Goal: Information Seeking & Learning: Learn about a topic

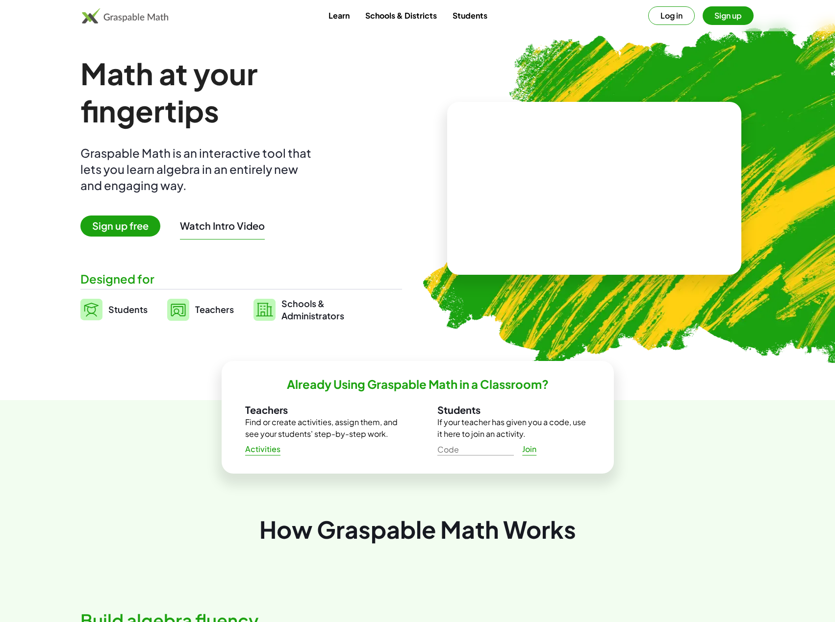
drag, startPoint x: 588, startPoint y: 181, endPoint x: 588, endPoint y: 194, distance: 13.2
click at [588, 194] on video at bounding box center [594, 189] width 147 height 74
click at [583, 175] on div at bounding box center [596, 179] width 86 height 36
click at [589, 210] on div at bounding box center [592, 179] width 168 height 78
drag, startPoint x: 625, startPoint y: 224, endPoint x: 618, endPoint y: 186, distance: 38.5
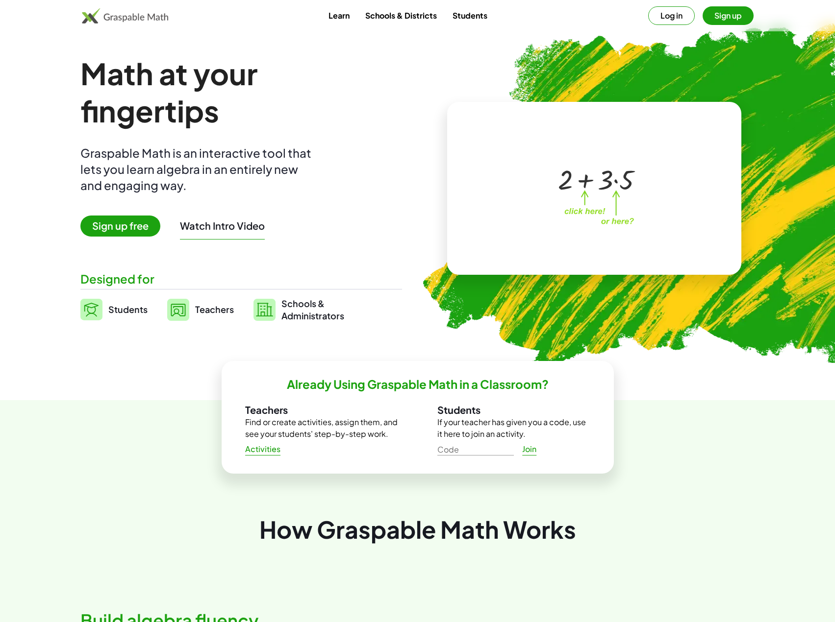
click at [618, 186] on div "+ 2 + · 3 · 5 ×" at bounding box center [594, 189] width 172 height 98
drag, startPoint x: 618, startPoint y: 186, endPoint x: 535, endPoint y: 183, distance: 82.9
click at [535, 183] on div "· 5 + · 3 + 2 + · 3 · 5" at bounding box center [592, 179] width 168 height 78
drag, startPoint x: 568, startPoint y: 190, endPoint x: 649, endPoint y: 187, distance: 81.9
click at [649, 187] on div "+ 2 + · 3 · 5 · 3 + · 5 + 2 + · 3 · 5" at bounding box center [592, 179] width 168 height 78
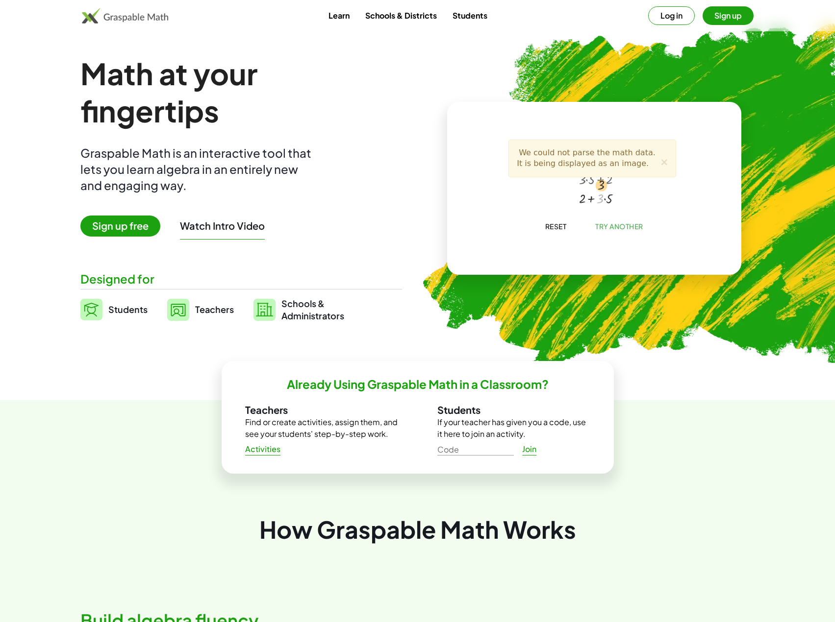
drag, startPoint x: 600, startPoint y: 204, endPoint x: 619, endPoint y: 177, distance: 33.0
click at [603, 177] on div "+ 2 + · 3 · 5 + · 3 · 5 + 2 · 3 + 2 + · 3 · 5 We could not parse the math data.…" at bounding box center [592, 179] width 168 height 78
drag, startPoint x: 593, startPoint y: 181, endPoint x: 619, endPoint y: 213, distance: 41.2
click at [619, 213] on div "+ 2 + · 3 · 5 + · 3 · 5 + 2 + 2 + · 3 · 5" at bounding box center [592, 177] width 92 height 72
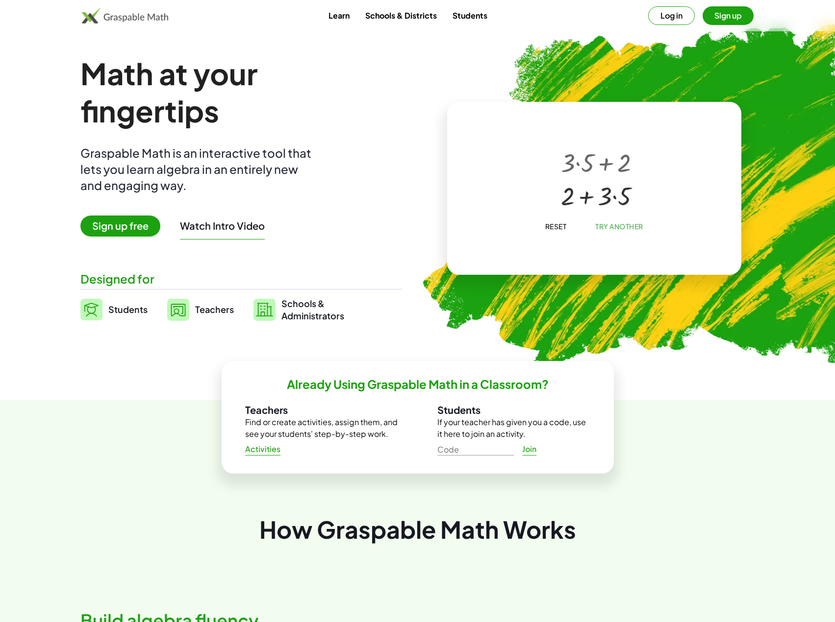
click at [594, 208] on div at bounding box center [596, 195] width 73 height 31
click at [597, 165] on div at bounding box center [595, 163] width 73 height 31
click at [610, 165] on div at bounding box center [595, 163] width 73 height 31
drag, startPoint x: 577, startPoint y: 207, endPoint x: 580, endPoint y: 167, distance: 40.3
click at [596, 164] on div "+ 2 + · 3 · 5 + · 3 · 5 + 2 + · 3 · 5 + 2 + · 3 · 5" at bounding box center [596, 164] width 0 height 0
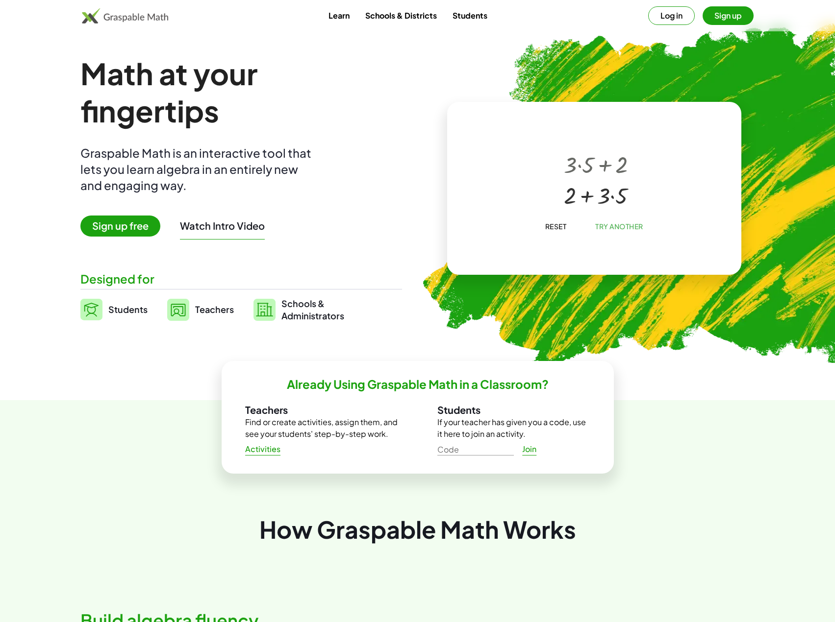
drag, startPoint x: 575, startPoint y: 168, endPoint x: 567, endPoint y: 195, distance: 28.5
click at [577, 211] on div "+ 2 + · 3 · 5 + · 3 · 5 + 2 + 2 + · 3 · 5" at bounding box center [591, 179] width 85 height 67
drag, startPoint x: 567, startPoint y: 195, endPoint x: 627, endPoint y: 154, distance: 72.7
drag, startPoint x: 600, startPoint y: 170, endPoint x: 603, endPoint y: 205, distance: 35.4
click at [596, 161] on div "+ 2 + · 3 · 5 + · 3 · 5 + 2 + 2 + · 3 · 5 + 2 + · 3 · 5" at bounding box center [596, 161] width 0 height 0
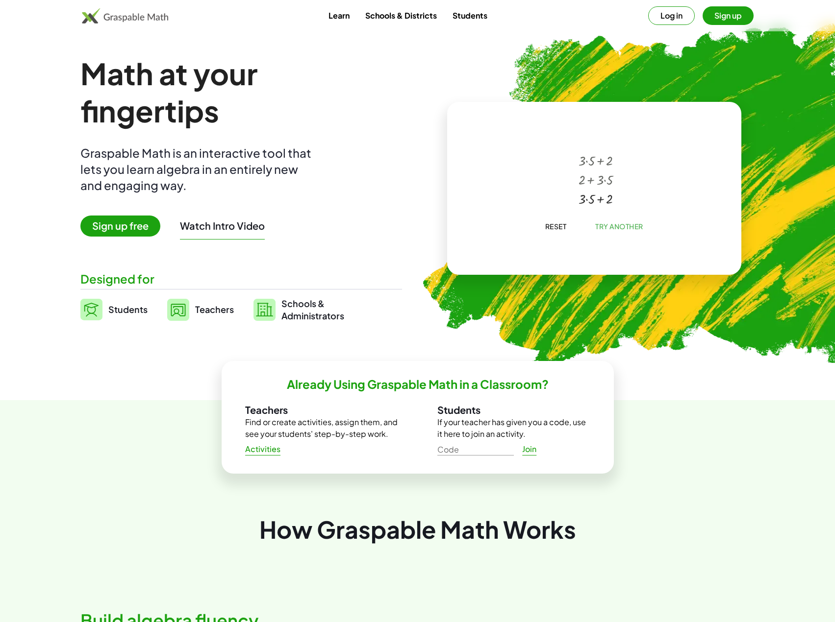
click at [592, 198] on div at bounding box center [595, 197] width 45 height 19
drag, startPoint x: 586, startPoint y: 196, endPoint x: 586, endPoint y: 144, distance: 52.4
click at [597, 170] on div at bounding box center [595, 172] width 32 height 14
click at [202, 312] on span "Teachers" at bounding box center [214, 309] width 39 height 11
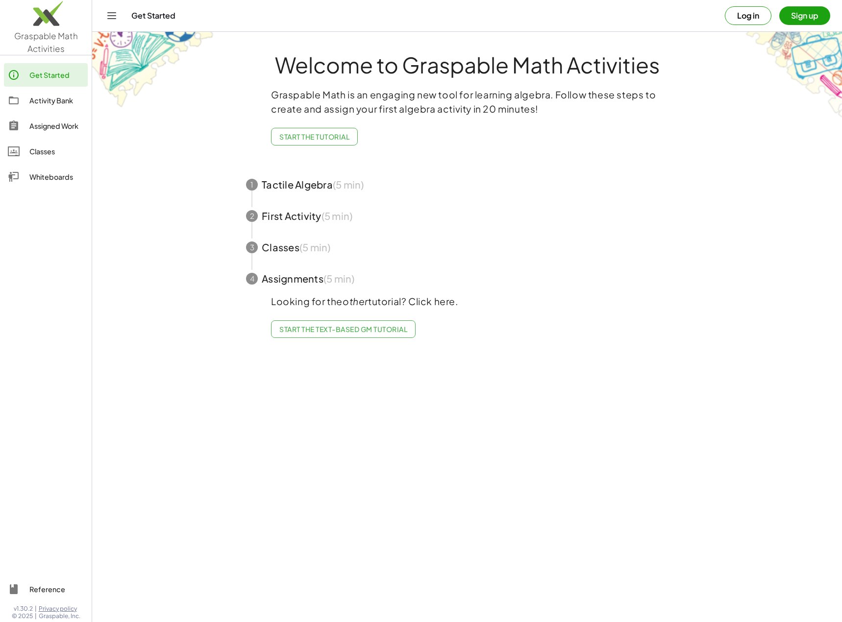
click at [260, 196] on span "button" at bounding box center [467, 184] width 466 height 31
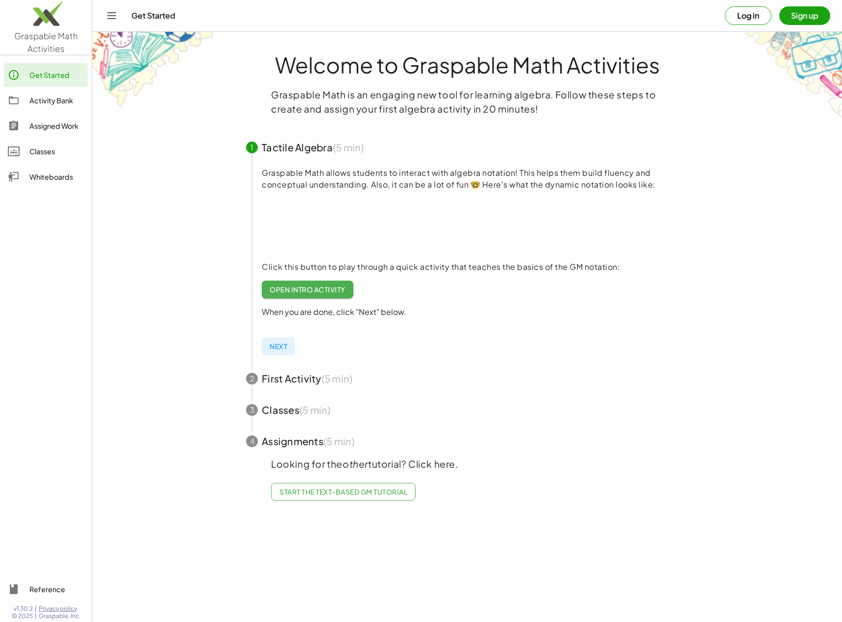
click at [283, 367] on span "button" at bounding box center [467, 378] width 466 height 31
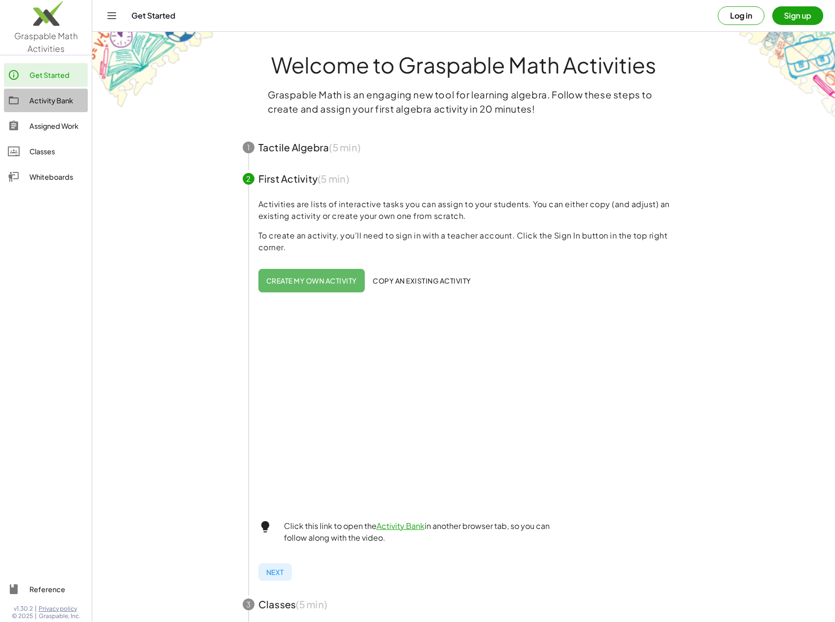
click at [41, 96] on div "Activity Bank" at bounding box center [56, 101] width 54 height 12
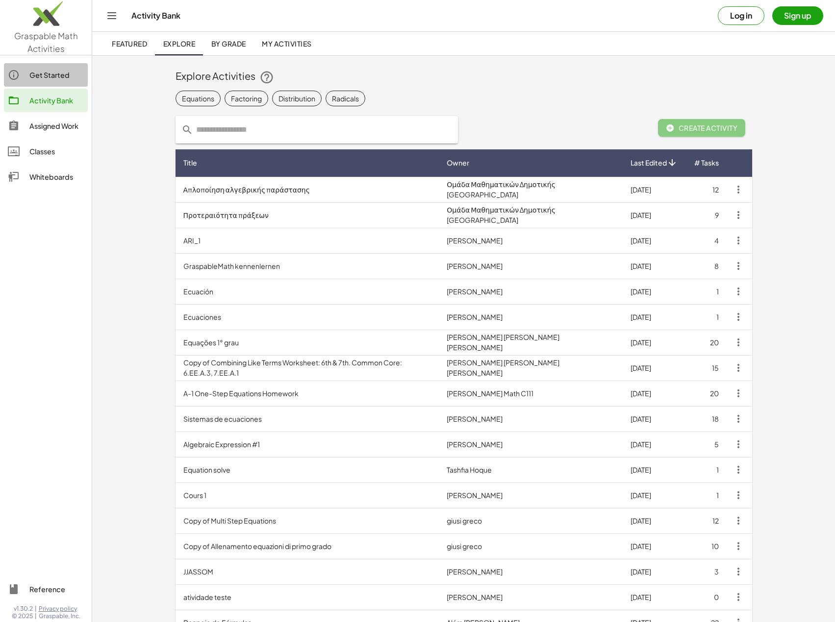
click at [49, 80] on div "Get Started" at bounding box center [56, 75] width 54 height 12
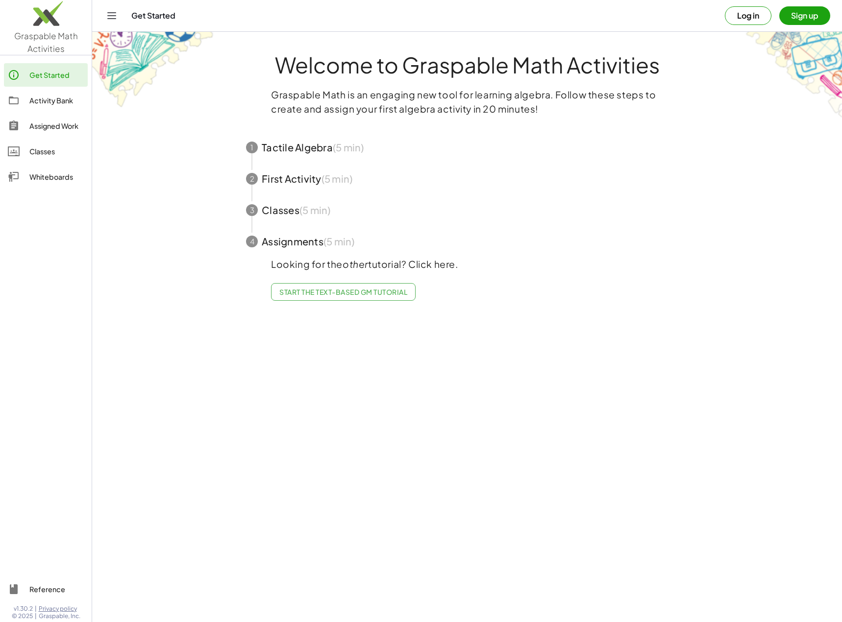
click at [49, 108] on link "Activity Bank" at bounding box center [46, 101] width 84 height 24
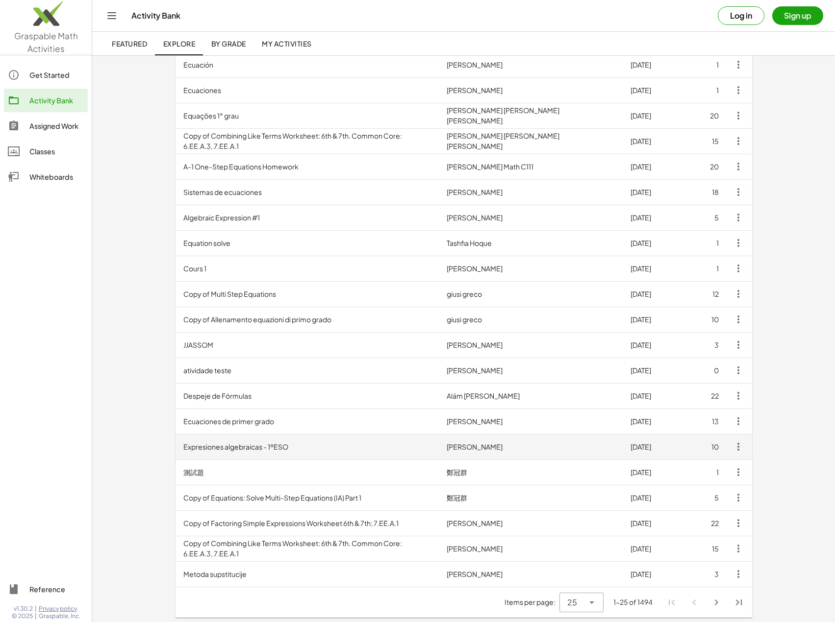
scroll to position [228, 0]
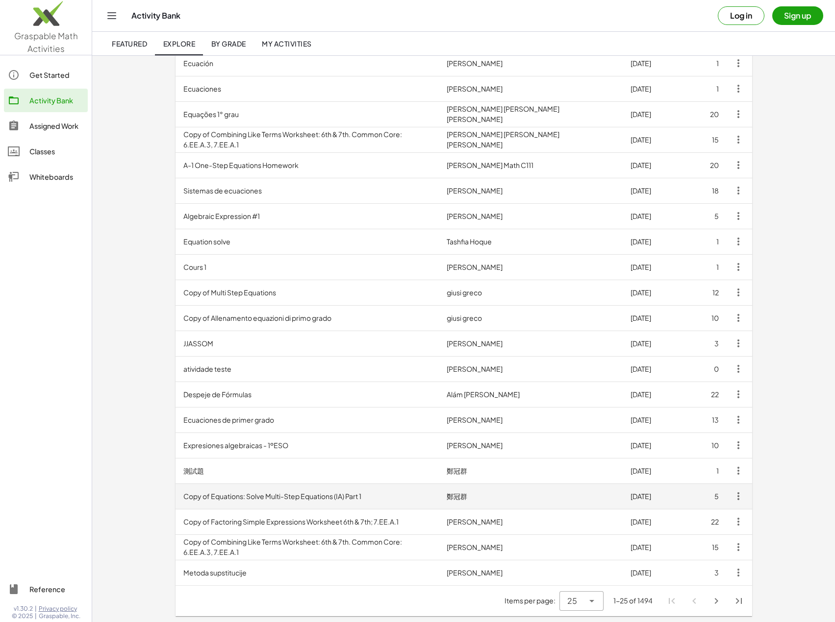
click at [246, 501] on td "Copy of Equations: Solve Multi-Step Equations (IA) Part 1" at bounding box center [307, 496] width 264 height 25
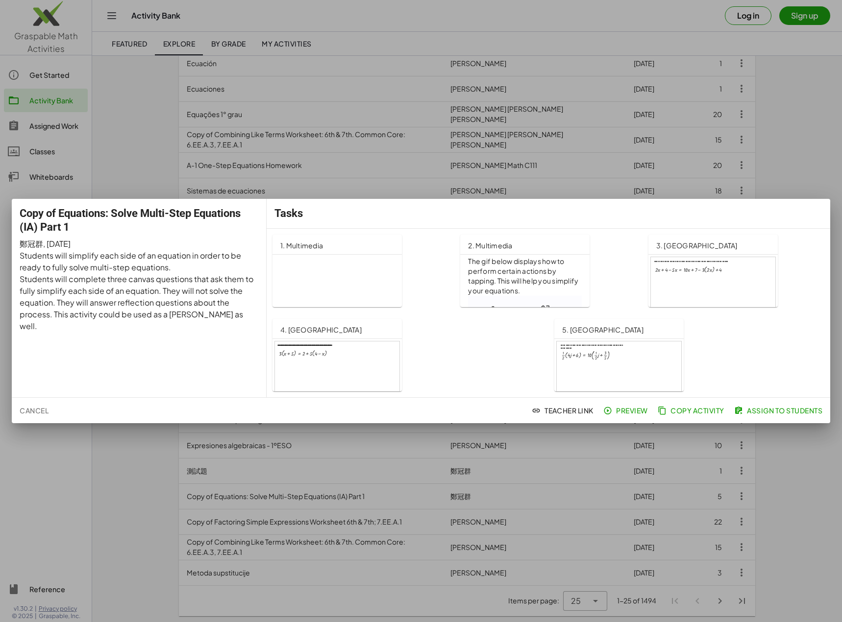
click at [696, 302] on div at bounding box center [713, 292] width 124 height 71
click at [724, 447] on div at bounding box center [421, 311] width 842 height 622
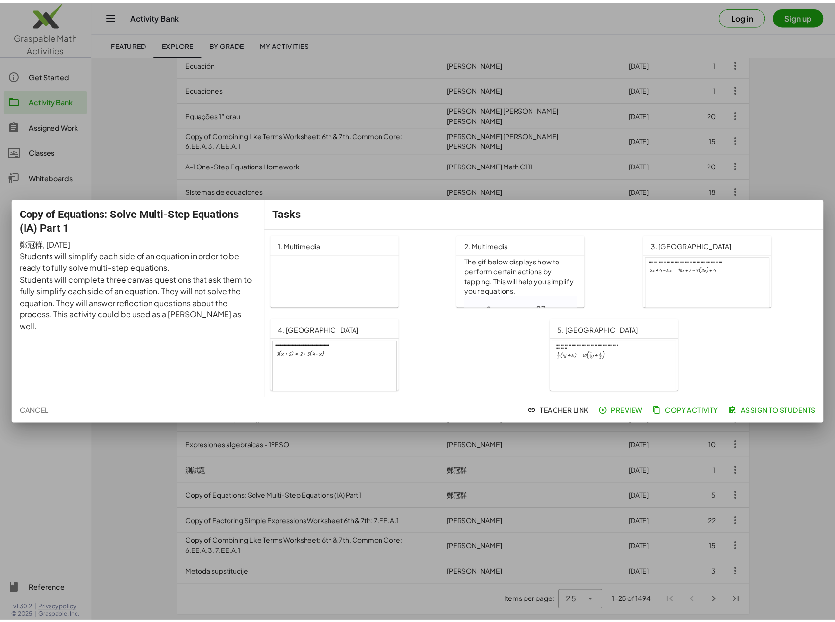
scroll to position [228, 0]
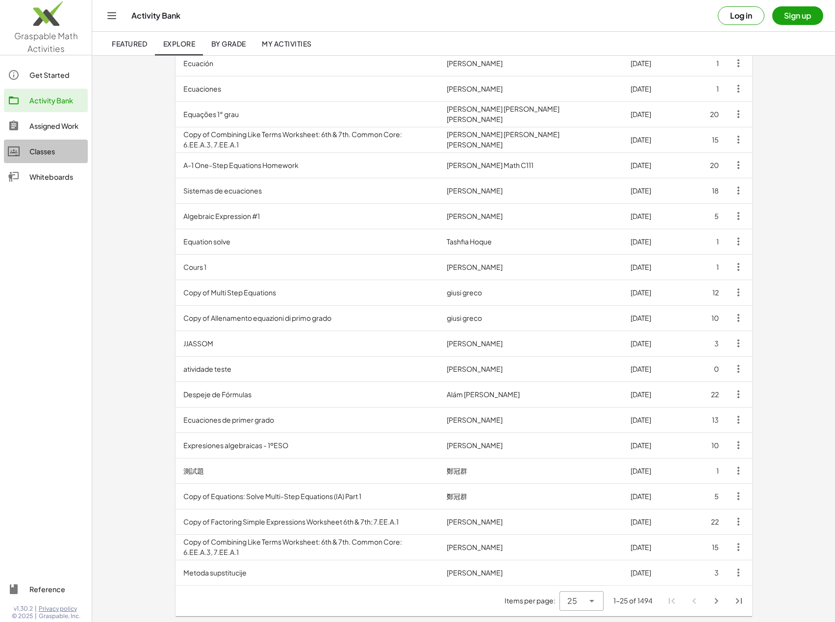
click at [51, 155] on div "Classes" at bounding box center [56, 152] width 54 height 12
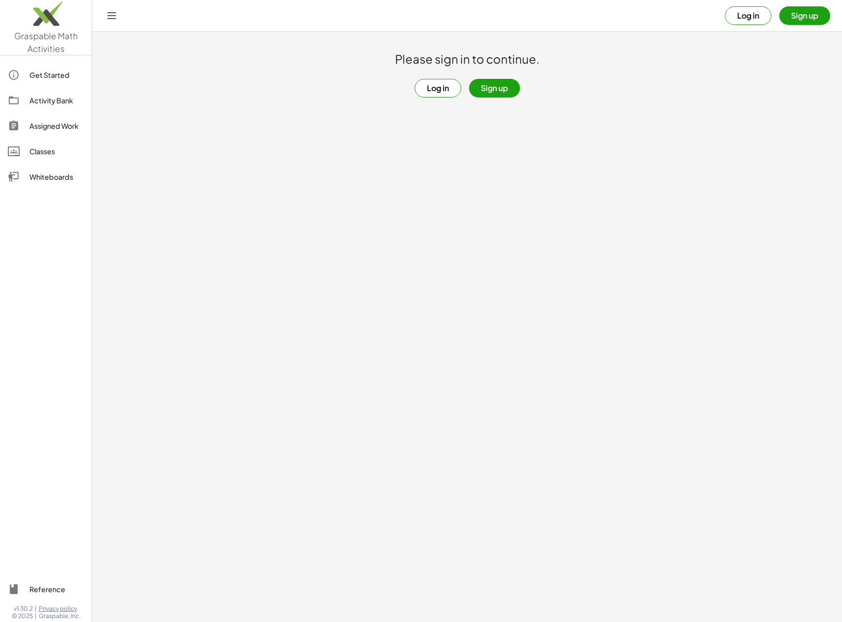
click at [50, 195] on div at bounding box center [46, 384] width 92 height 379
click at [50, 185] on link "Whiteboards" at bounding box center [46, 177] width 84 height 24
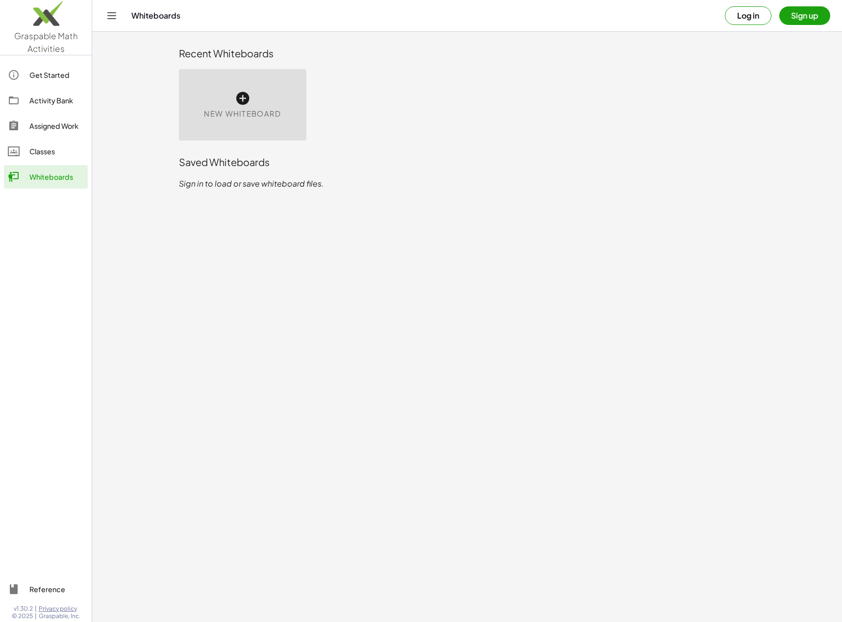
click at [55, 77] on div "Get Started" at bounding box center [56, 75] width 54 height 12
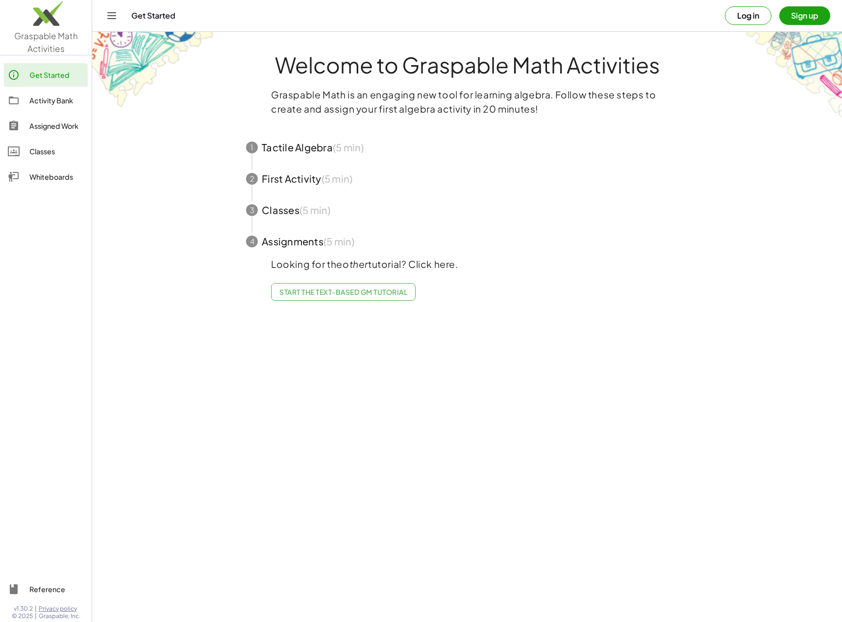
click at [380, 156] on span "button" at bounding box center [467, 147] width 466 height 31
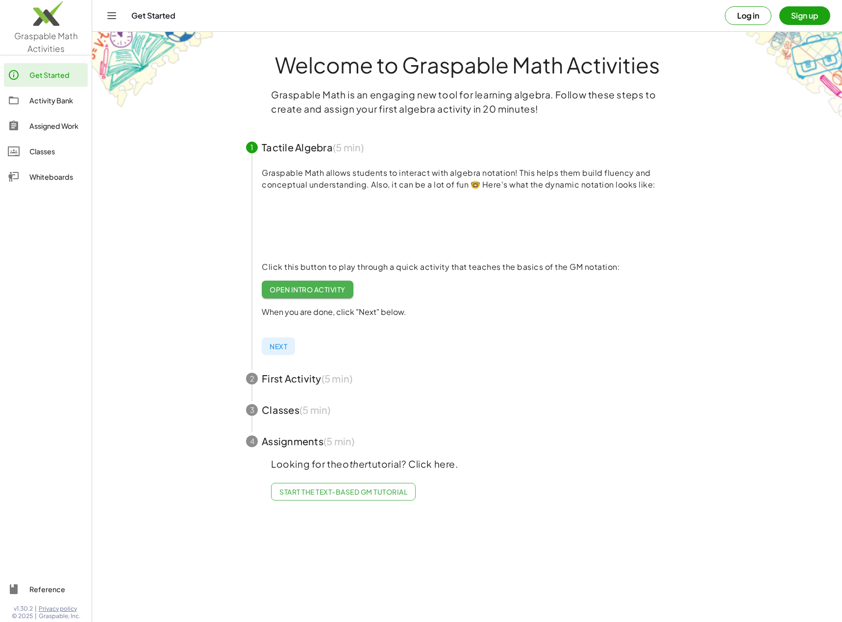
click at [286, 342] on span "Next" at bounding box center [279, 346] width 18 height 9
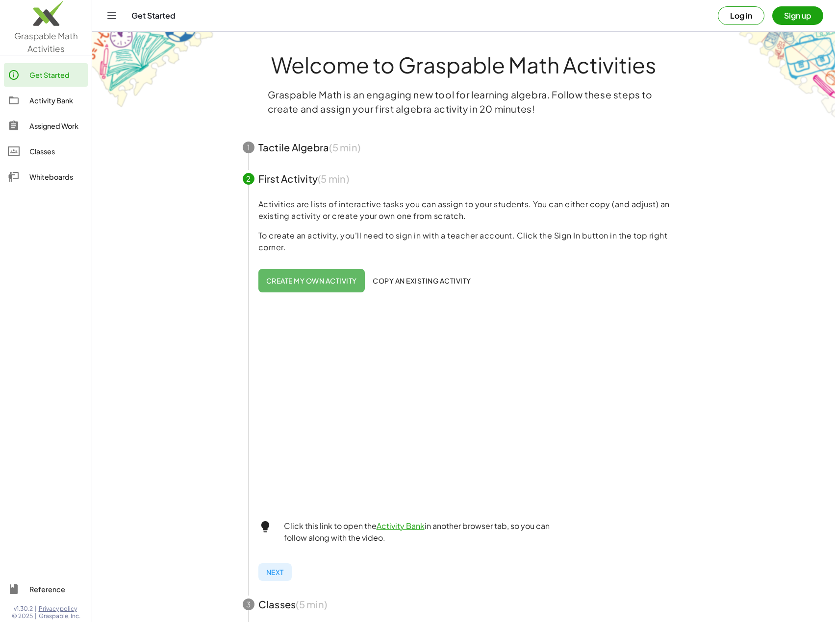
click at [116, 19] on icon "Toggle navigation" at bounding box center [112, 16] width 12 height 12
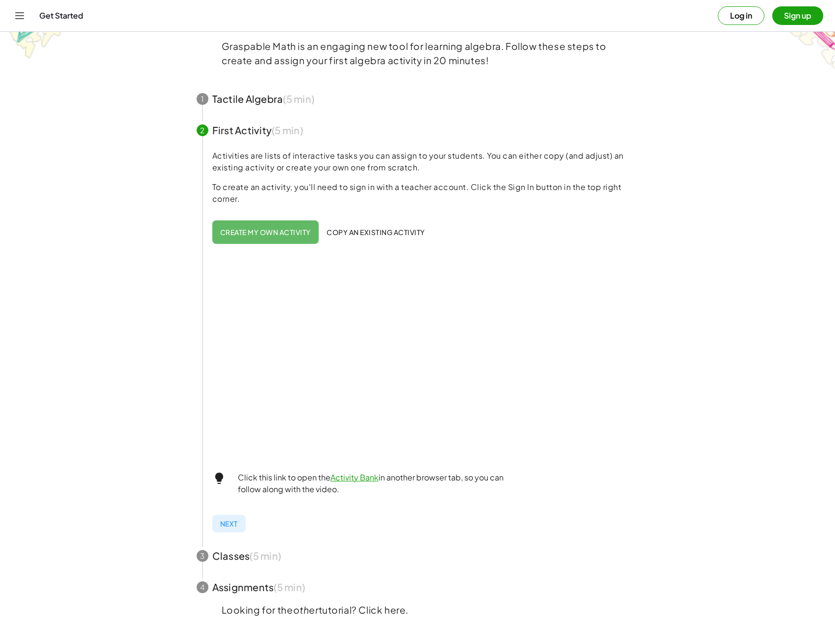
scroll to position [94, 0]
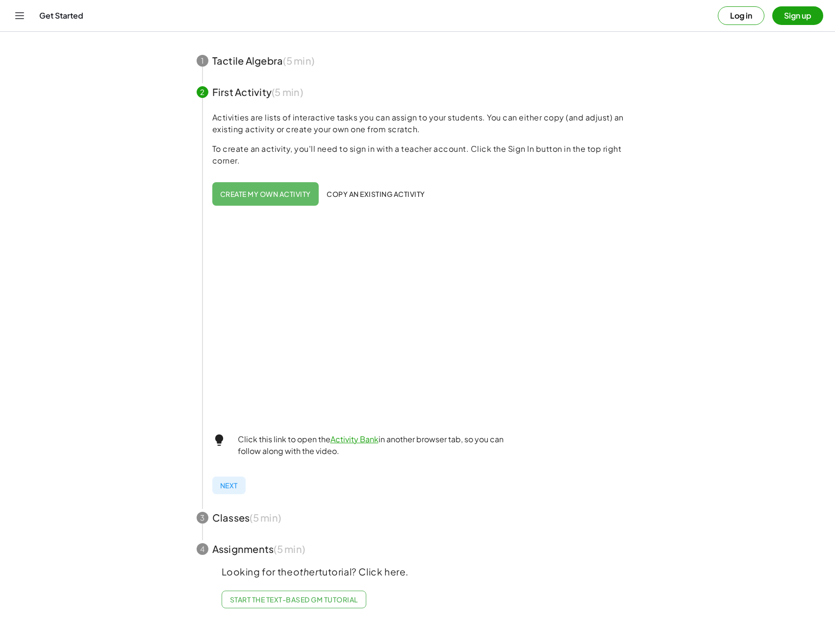
click at [271, 520] on span "button" at bounding box center [418, 517] width 466 height 31
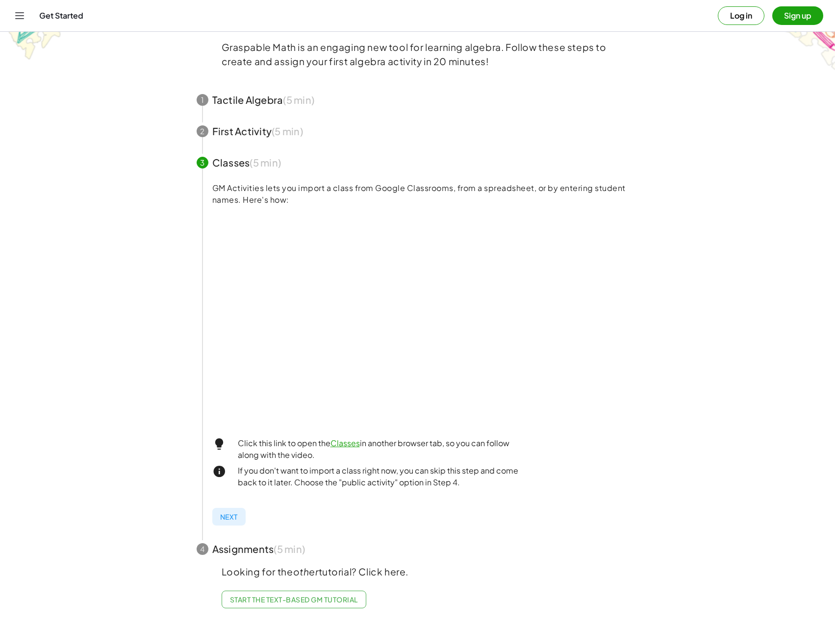
scroll to position [55, 0]
click at [276, 539] on span "button" at bounding box center [418, 549] width 466 height 31
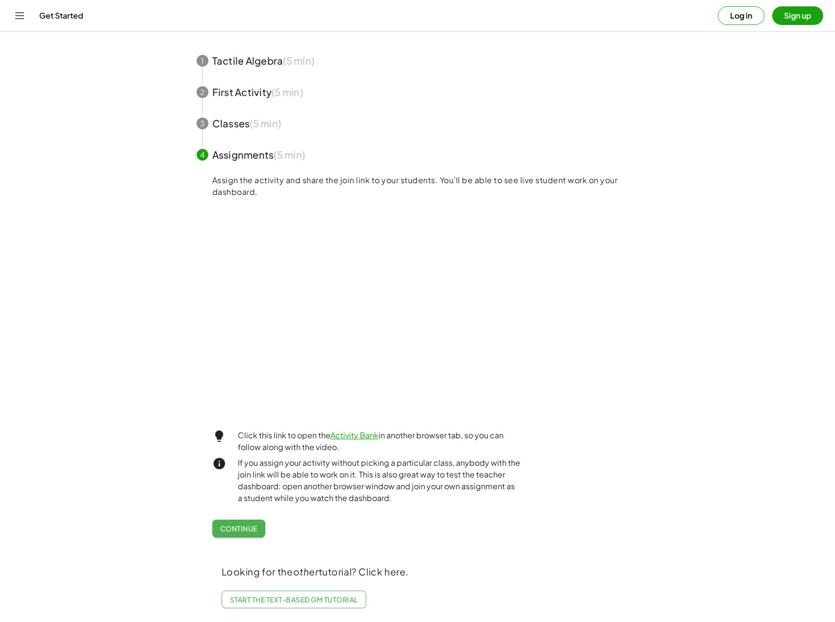
scroll to position [0, 0]
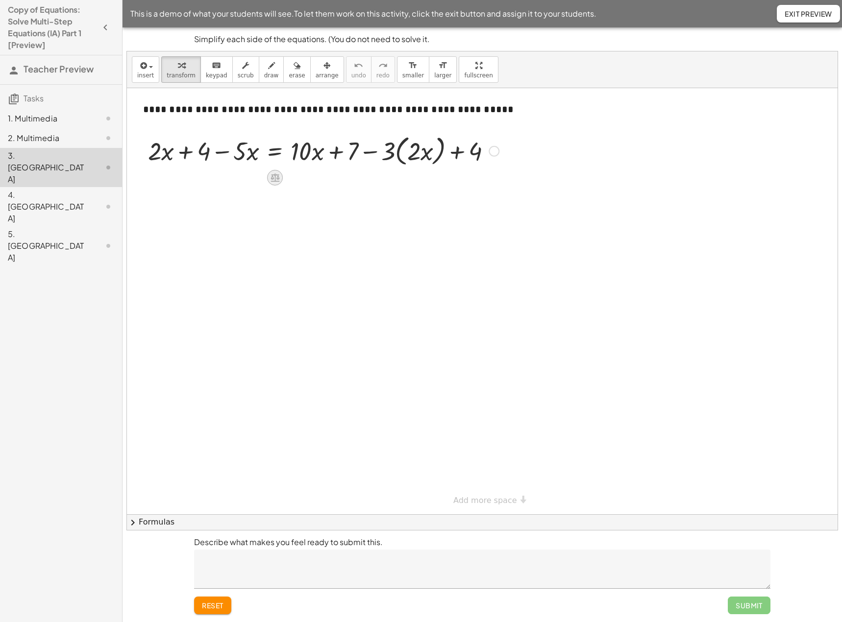
click at [278, 182] on icon at bounding box center [275, 178] width 10 height 10
click at [278, 210] on div at bounding box center [482, 301] width 711 height 426
click at [53, 189] on div "4. [GEOGRAPHIC_DATA]" at bounding box center [47, 206] width 79 height 35
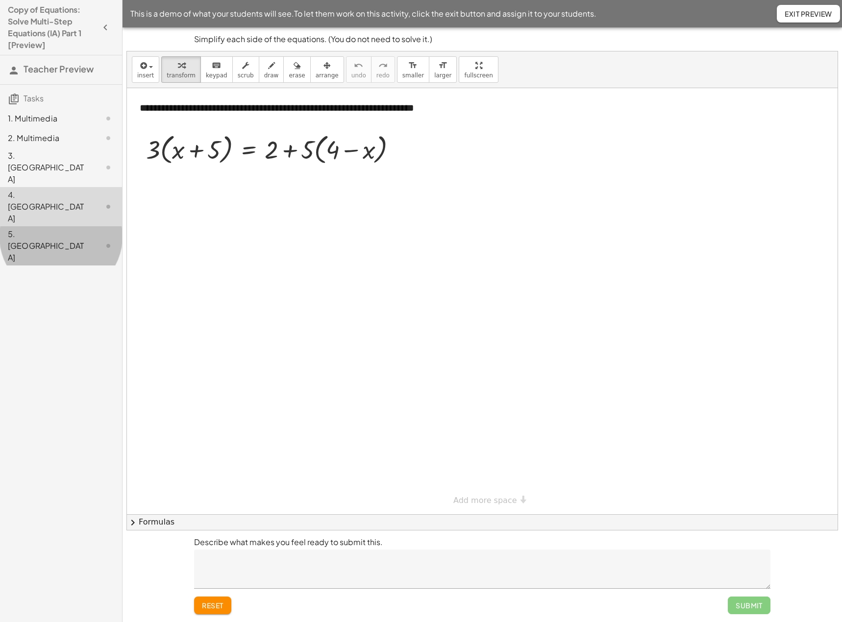
click at [51, 228] on div "5. [GEOGRAPHIC_DATA]" at bounding box center [47, 245] width 79 height 35
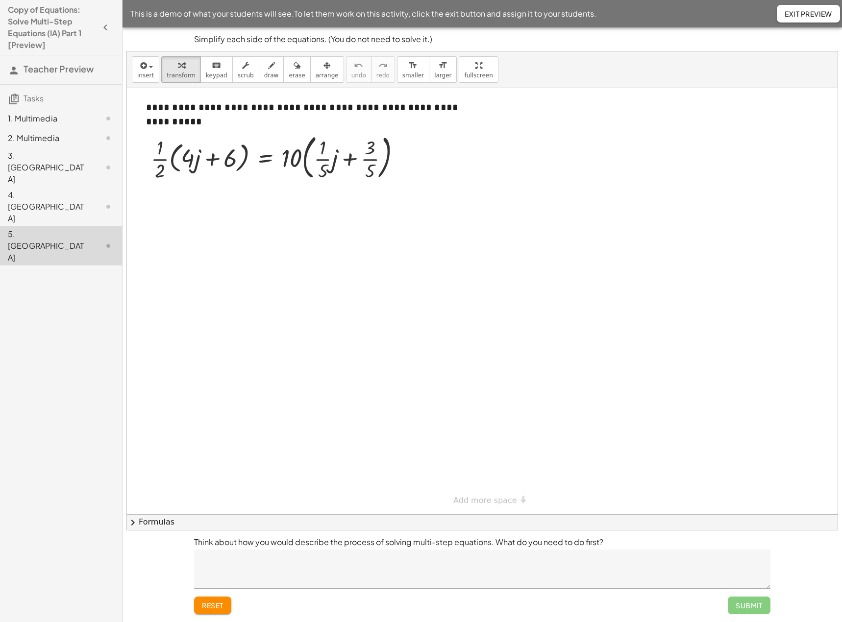
click at [57, 226] on div "3. [GEOGRAPHIC_DATA]" at bounding box center [61, 245] width 122 height 39
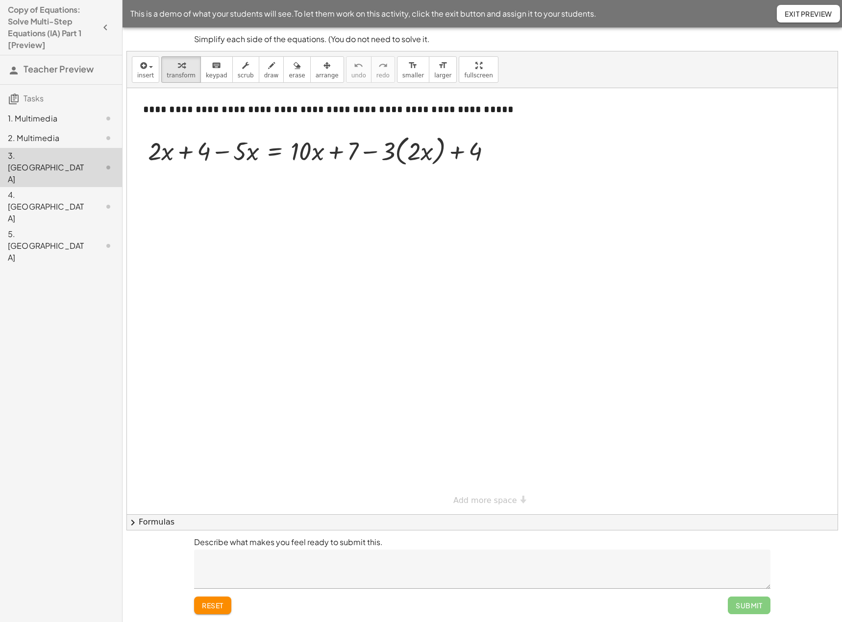
click at [59, 107] on div "1. Multimedia 2. Multimedia 3. Canvas 4. Canvas 5. Canvas" at bounding box center [61, 187] width 122 height 165
click at [52, 123] on div "1. Multimedia" at bounding box center [47, 119] width 79 height 12
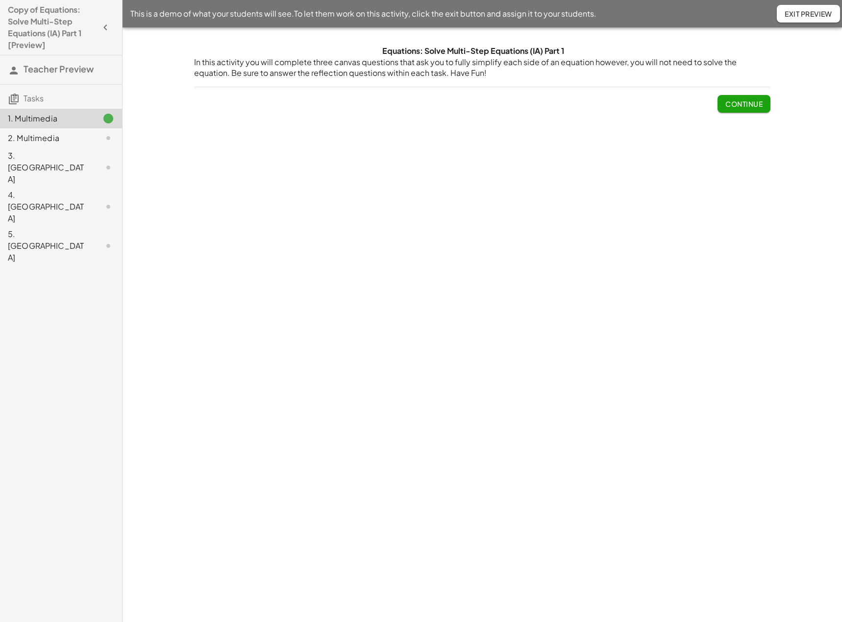
click at [50, 133] on div "2. Multimedia" at bounding box center [47, 138] width 79 height 12
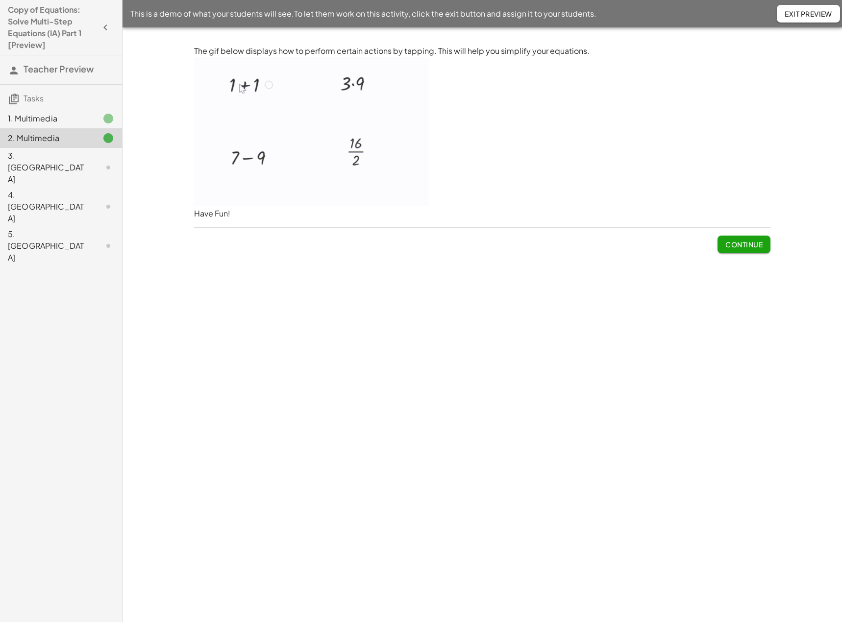
click at [48, 152] on div "3. [GEOGRAPHIC_DATA]" at bounding box center [47, 167] width 79 height 35
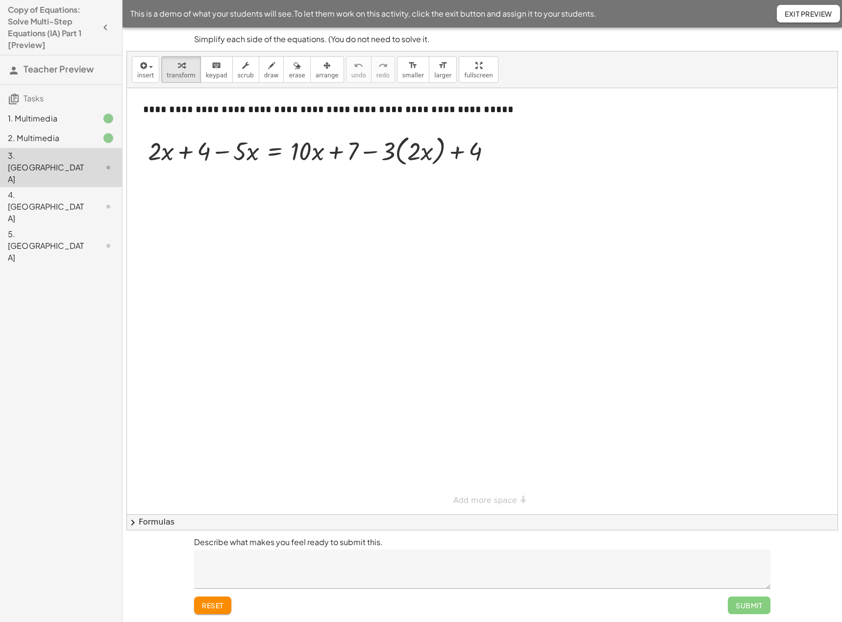
click at [46, 187] on div "4. [GEOGRAPHIC_DATA]" at bounding box center [61, 206] width 122 height 39
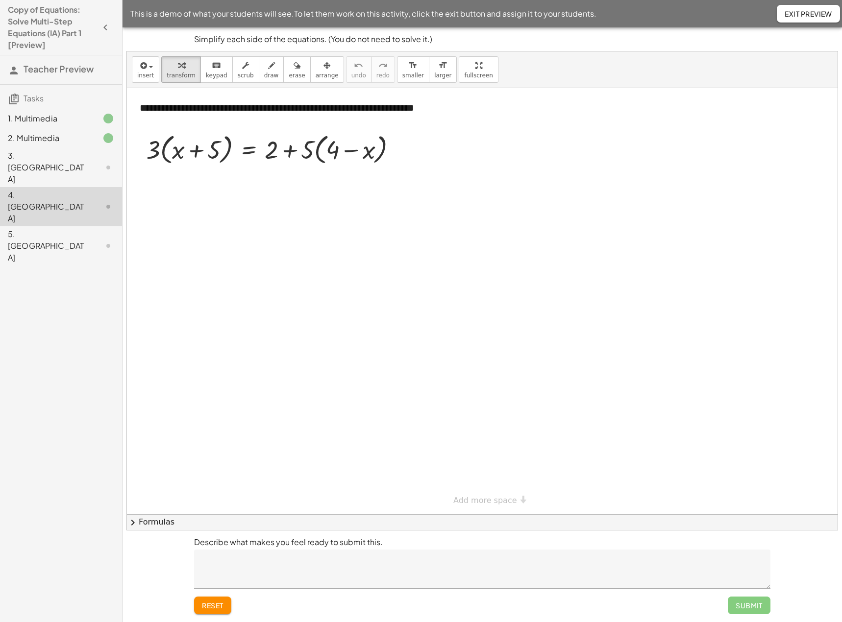
click at [45, 187] on div "4. [GEOGRAPHIC_DATA]" at bounding box center [61, 206] width 122 height 39
click at [42, 209] on div "1. Multimedia 2. Multimedia 3. Canvas 4. Canvas 5. Canvas" at bounding box center [61, 187] width 122 height 165
click at [42, 228] on div "5. [GEOGRAPHIC_DATA]" at bounding box center [47, 245] width 79 height 35
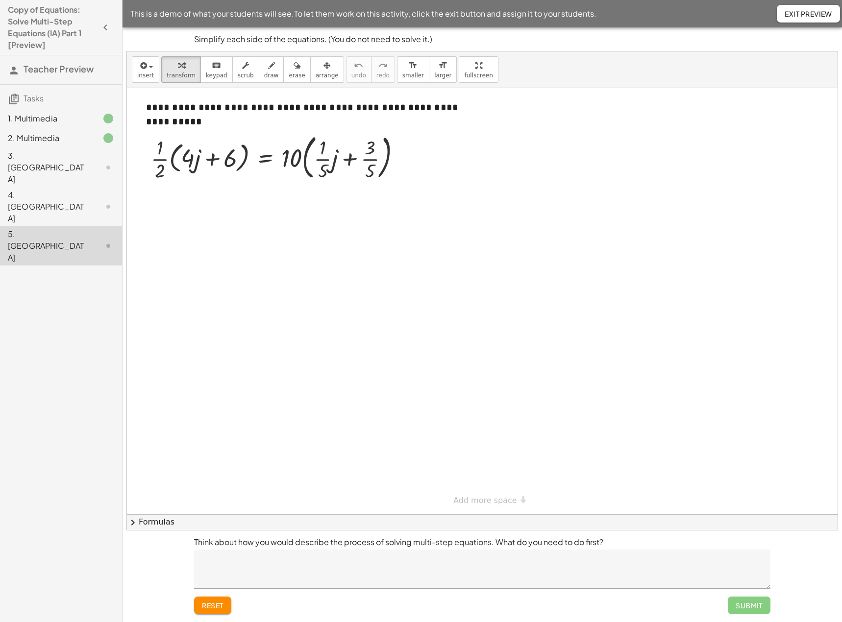
click at [42, 189] on div "4. [GEOGRAPHIC_DATA]" at bounding box center [47, 206] width 79 height 35
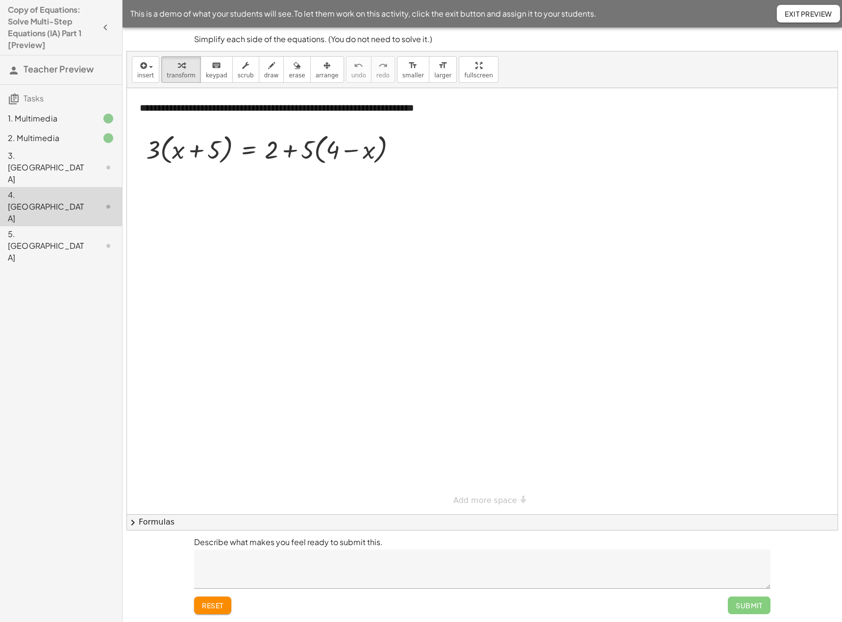
click at [42, 152] on div "3. [GEOGRAPHIC_DATA]" at bounding box center [47, 167] width 79 height 35
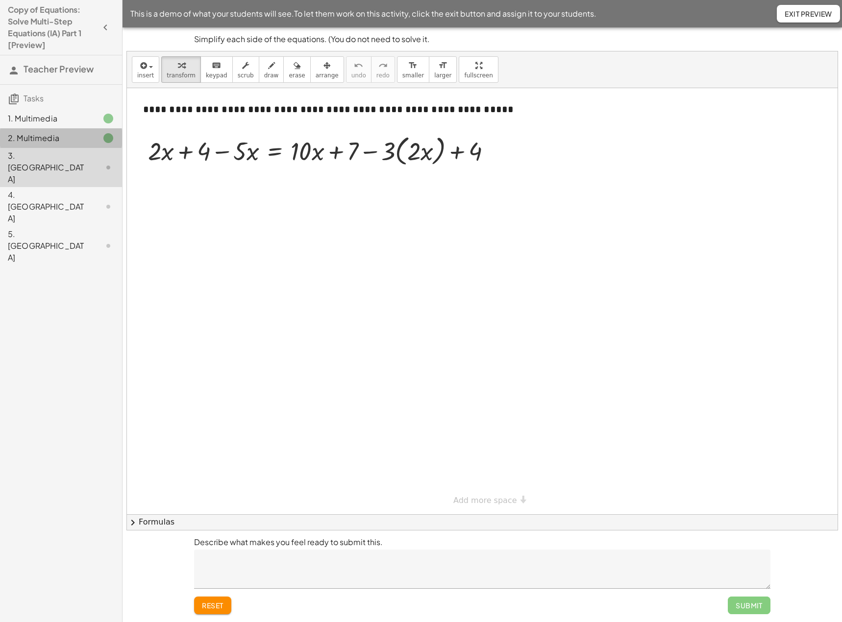
click at [45, 138] on div "2. Multimedia" at bounding box center [47, 138] width 79 height 12
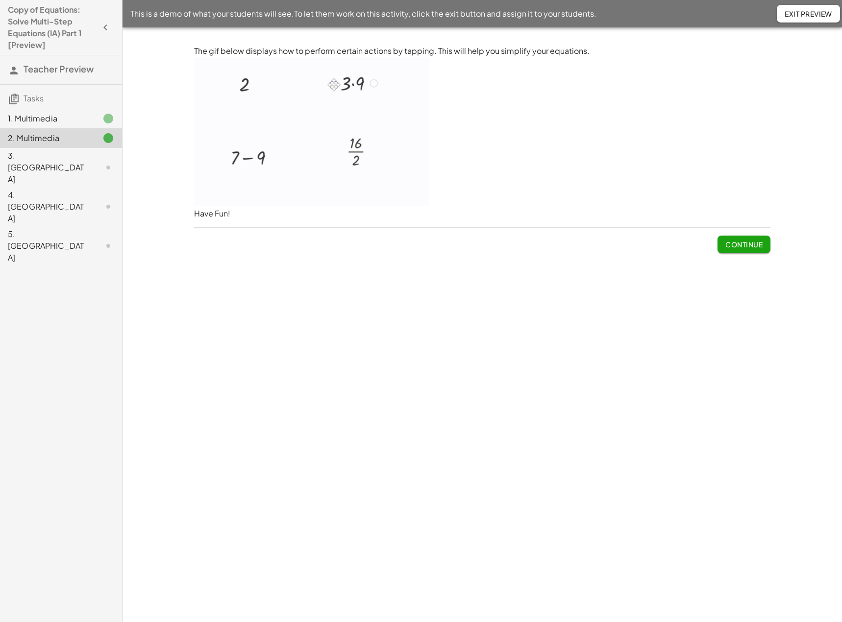
click at [47, 120] on div "1. Multimedia" at bounding box center [47, 119] width 79 height 12
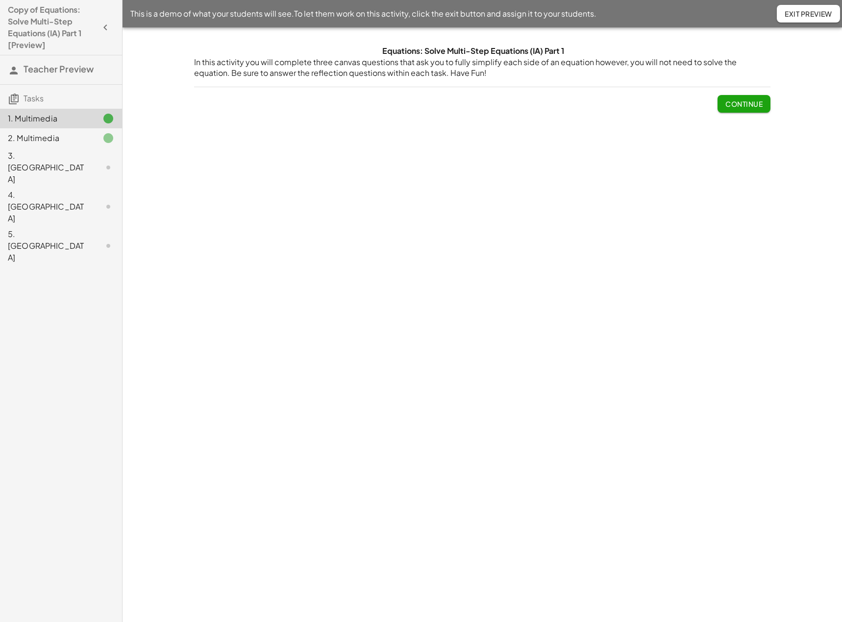
click at [41, 141] on div "2. Multimedia" at bounding box center [47, 138] width 79 height 12
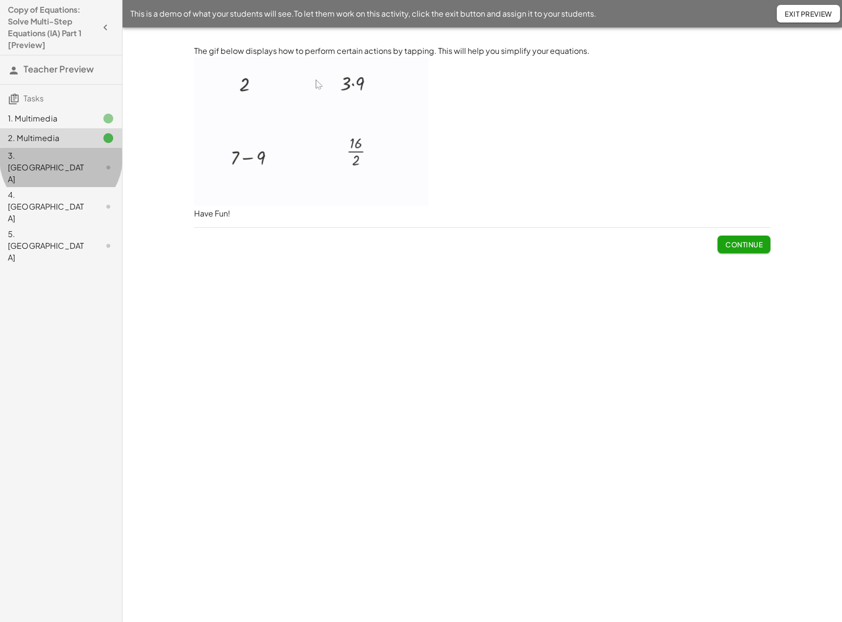
click at [42, 159] on div "3. [GEOGRAPHIC_DATA]" at bounding box center [47, 167] width 79 height 35
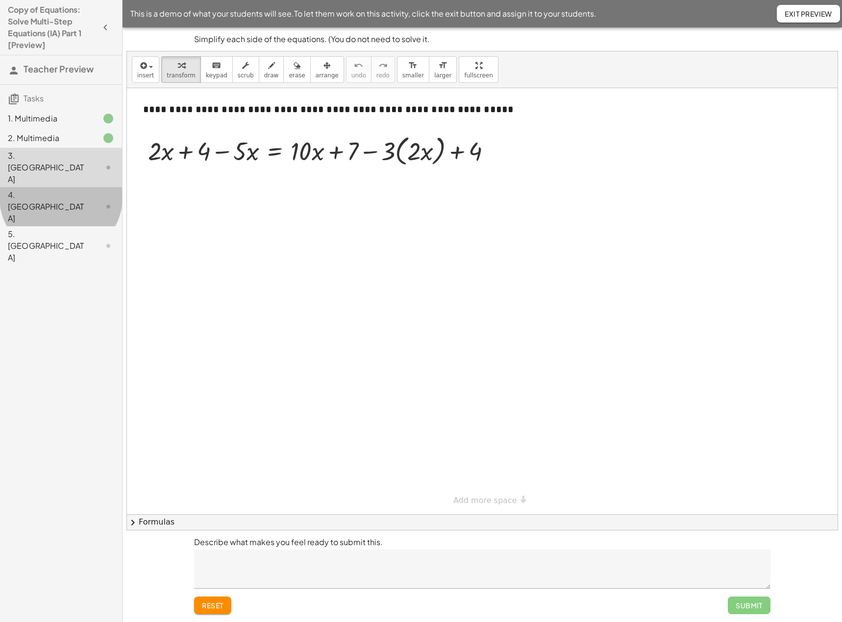
click at [39, 189] on div "4. [GEOGRAPHIC_DATA]" at bounding box center [47, 206] width 79 height 35
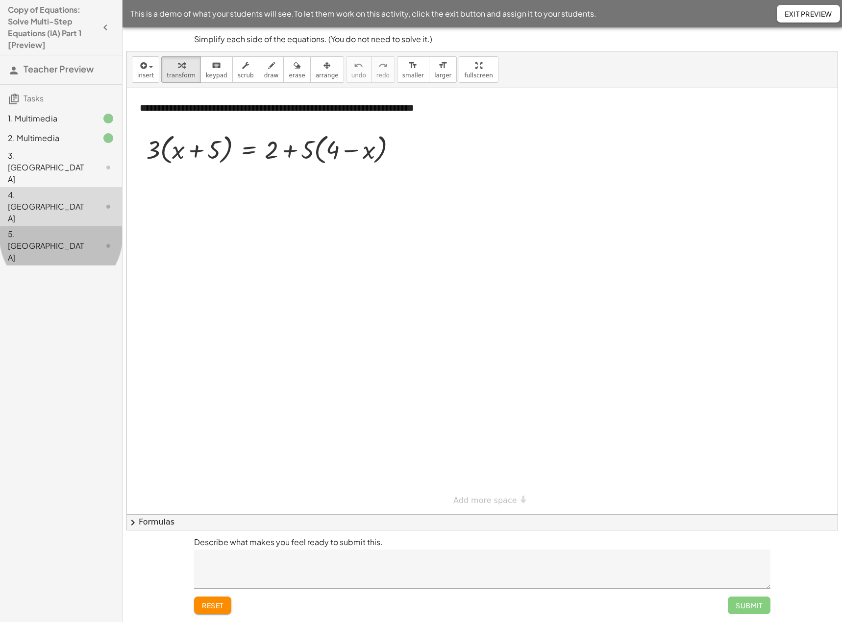
click at [29, 228] on div "5. [GEOGRAPHIC_DATA]" at bounding box center [47, 245] width 79 height 35
